Goal: Task Accomplishment & Management: Use online tool/utility

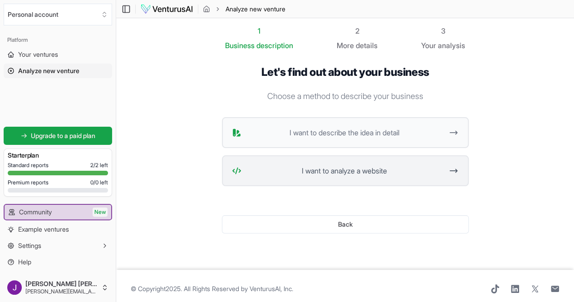
click at [378, 167] on span "I want to analyze a website" at bounding box center [344, 170] width 199 height 11
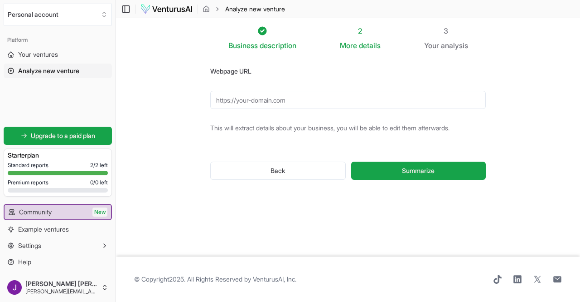
click at [302, 103] on input "Webpage URL" at bounding box center [348, 100] width 276 height 18
paste input "[URL][DOMAIN_NAME]"
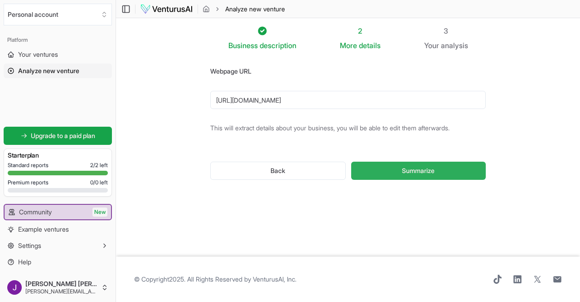
type input "[URL][DOMAIN_NAME]"
click at [456, 175] on button "Summarize" at bounding box center [418, 170] width 135 height 18
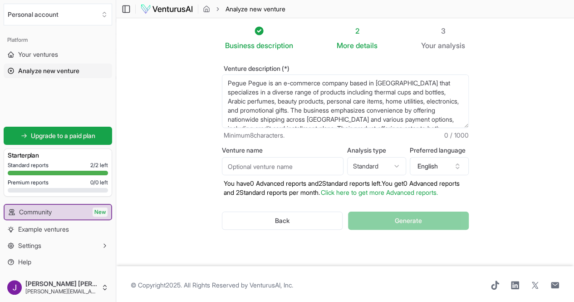
click at [336, 162] on input "Venture name" at bounding box center [283, 166] width 122 height 18
click at [336, 162] on input "P" at bounding box center [283, 166] width 122 height 18
type input "Pegue Pegue"
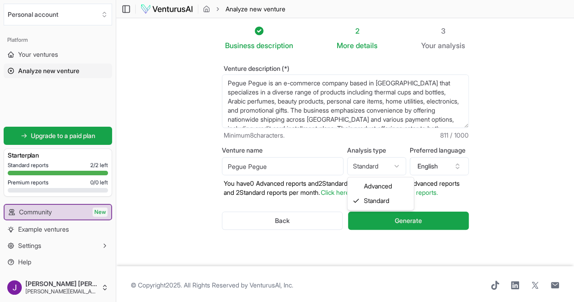
click at [405, 163] on html "Personal account Platform Your ventures Analyze new venture Get started for fre…" at bounding box center [287, 151] width 574 height 302
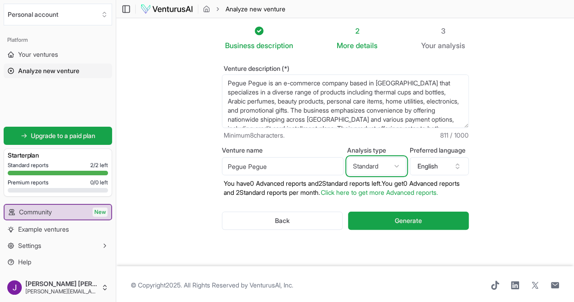
click at [405, 163] on html "Personal account Platform Your ventures Analyze new venture Get started for fre…" at bounding box center [287, 151] width 574 height 302
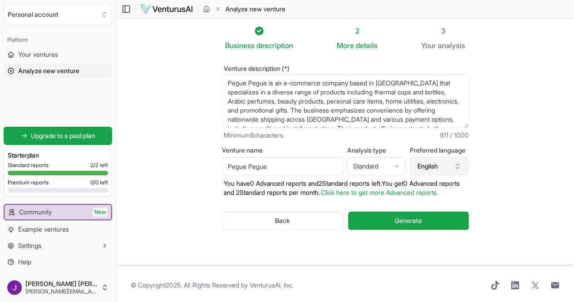
click at [460, 166] on button "English" at bounding box center [438, 166] width 59 height 18
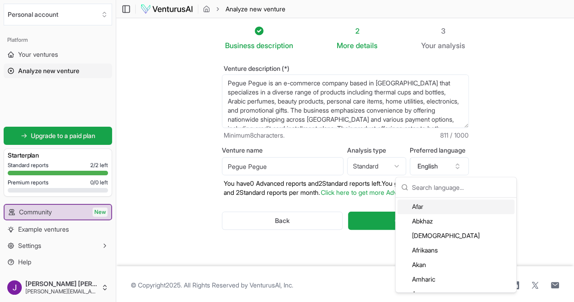
drag, startPoint x: 459, startPoint y: 195, endPoint x: 280, endPoint y: 185, distance: 179.4
click at [280, 185] on body "Personal account Platform Your ventures Analyze new venture Get started for fre…" at bounding box center [287, 151] width 574 height 302
type input "b"
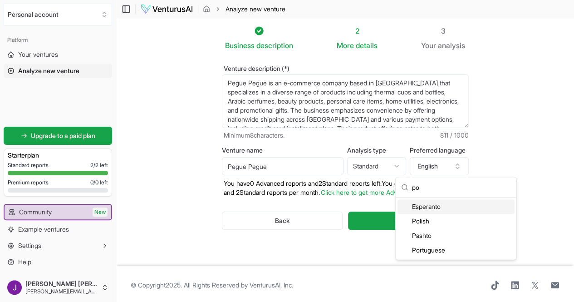
type input "p"
type input "b"
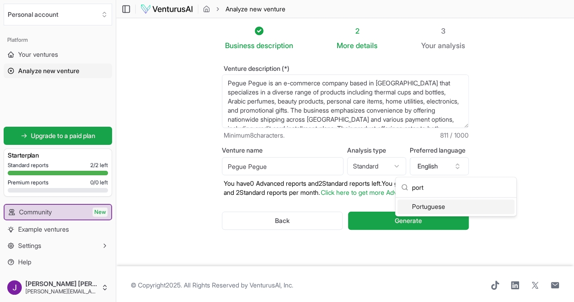
type input "port"
click at [434, 208] on div "Portuguese" at bounding box center [455, 206] width 117 height 15
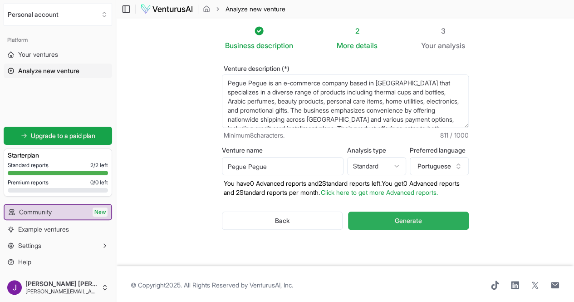
click at [438, 224] on button "Generate" at bounding box center [408, 220] width 120 height 18
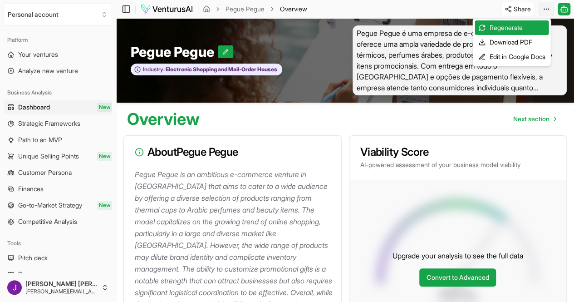
click at [543, 7] on html "Personal account Platform Your ventures Analyze new venture Business Analysis D…" at bounding box center [287, 151] width 574 height 302
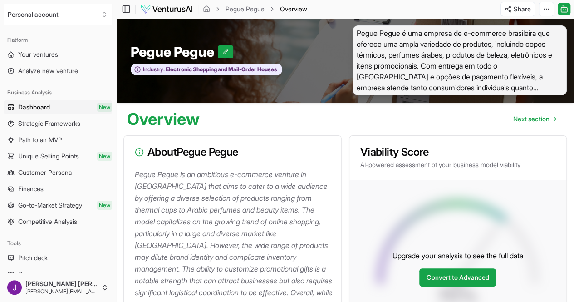
drag, startPoint x: 548, startPoint y: 152, endPoint x: 569, endPoint y: -11, distance: 165.0
click at [569, 0] on html "Personal account Platform Your ventures Analyze new venture Business Analysis D…" at bounding box center [287, 151] width 574 height 302
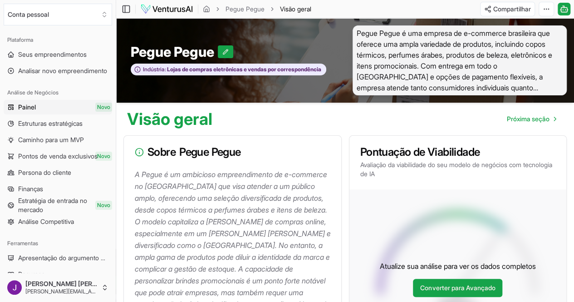
click at [401, 126] on div "Visão geral Próxima seção" at bounding box center [345, 114] width 458 height 25
click at [540, 120] on font "Próxima seção" at bounding box center [527, 119] width 43 height 8
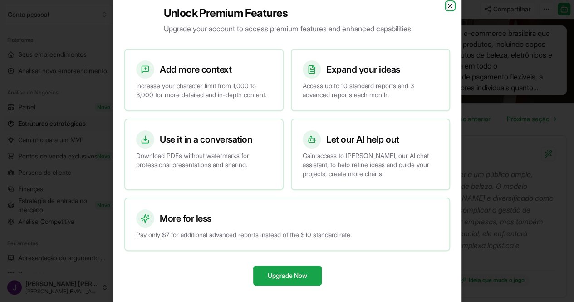
click at [450, 2] on icon "button" at bounding box center [449, 5] width 7 height 7
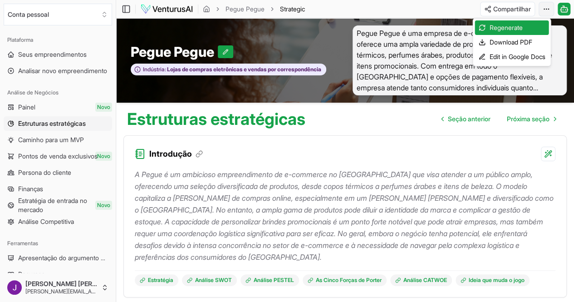
click at [546, 9] on html "Conta pessoal Plataforma Seus empreendimentos Analisar novo empreendimento Anál…" at bounding box center [287, 151] width 574 height 302
click at [517, 43] on div "Baixar PDF" at bounding box center [507, 42] width 82 height 15
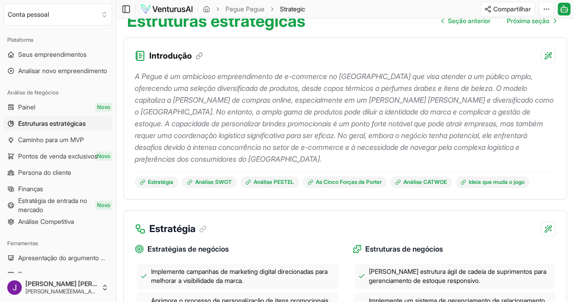
scroll to position [98, 0]
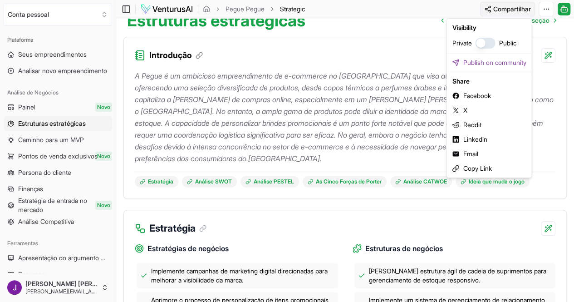
click at [516, 7] on html "Conta pessoal Plataforma Seus empreendimentos Analisar novo empreendimento Anál…" at bounding box center [287, 53] width 574 height 302
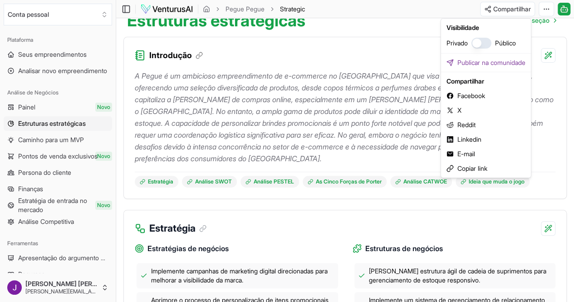
click at [385, 34] on html "Conta pessoal Plataforma Seus empreendimentos Analisar novo empreendimento Anál…" at bounding box center [287, 53] width 574 height 302
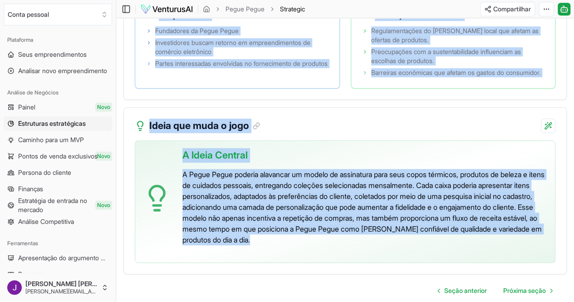
scroll to position [2111, 0]
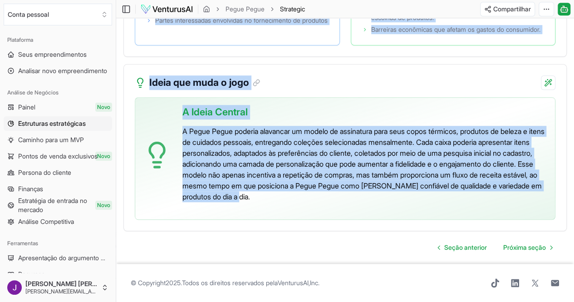
drag, startPoint x: 127, startPoint y: 120, endPoint x: 458, endPoint y: 202, distance: 340.5
copy main "Loremipsum dolorsitamet Conse adipisci Elitsed doeiu Temporinci U Labor e do ma…"
